Goal: Task Accomplishment & Management: Use online tool/utility

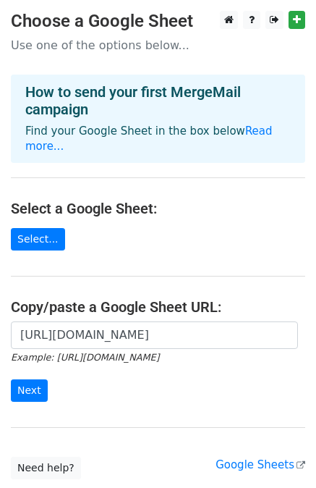
scroll to position [0, 314]
type input "https://docs.google.com/spreadsheets/d/1vcnpvx2Vv1-zg3q24wFuxn4-pxCC_zFXXgmCQ_X…"
click at [28, 380] on input "Next" at bounding box center [29, 390] width 37 height 22
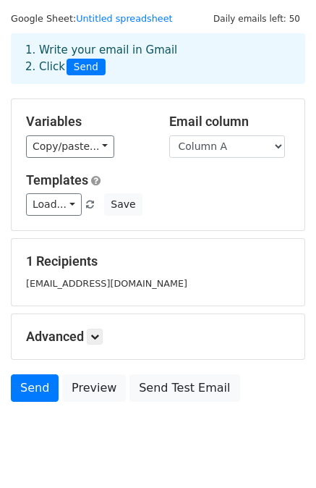
scroll to position [72, 0]
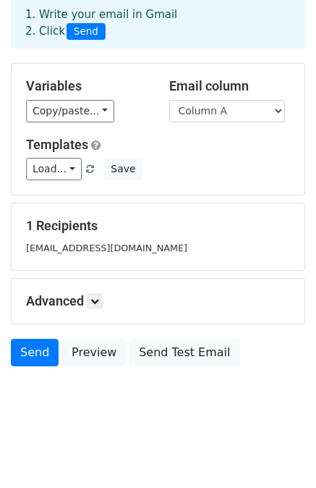
click at [106, 298] on h5 "Advanced" at bounding box center [158, 301] width 264 height 16
click at [99, 299] on icon at bounding box center [95, 301] width 9 height 9
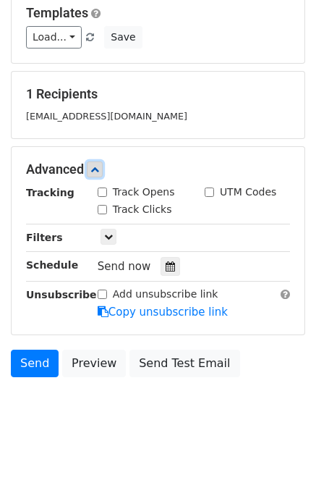
scroll to position [213, 0]
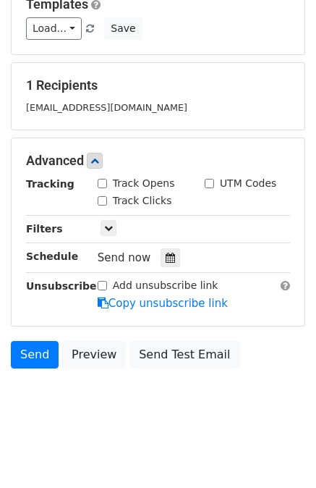
click at [135, 180] on label "Track Opens" at bounding box center [144, 183] width 62 height 15
click at [107, 180] on input "Track Opens" at bounding box center [102, 183] width 9 height 9
checkbox input "true"
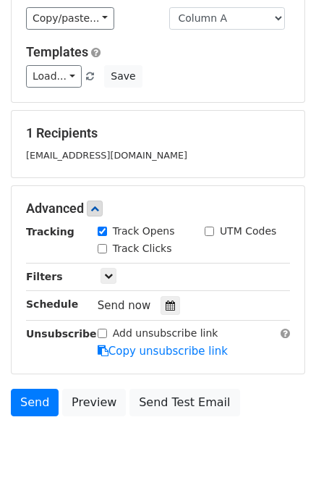
scroll to position [140, 0]
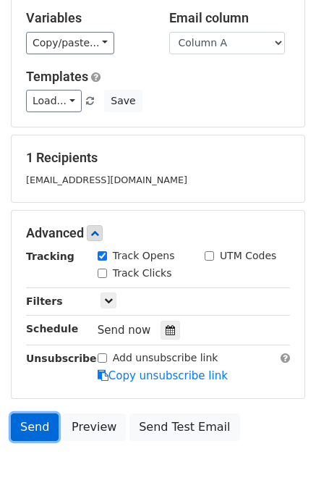
click at [25, 419] on link "Send" at bounding box center [35, 427] width 48 height 28
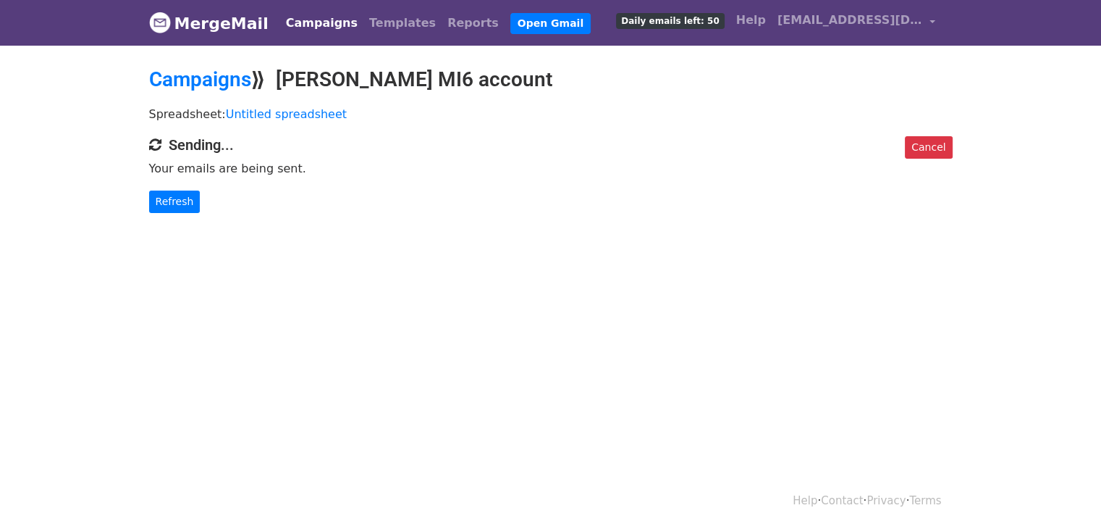
click at [170, 188] on div "Cancel Sending... Your emails are being sent. Refresh" at bounding box center [550, 174] width 825 height 77
click at [180, 201] on link "Refresh" at bounding box center [174, 201] width 51 height 22
